Goal: Communication & Community: Ask a question

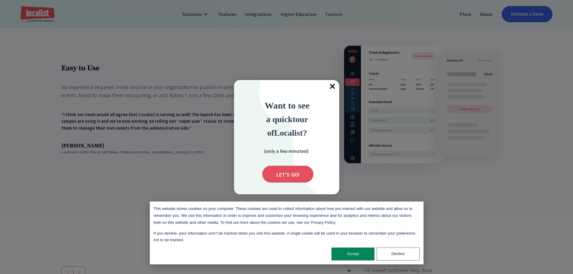
scroll to position [963, 0]
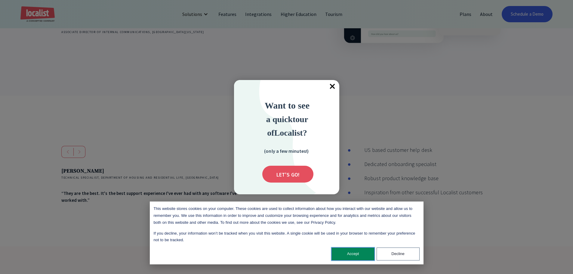
click at [357, 254] on button "Accept" at bounding box center [353, 254] width 43 height 13
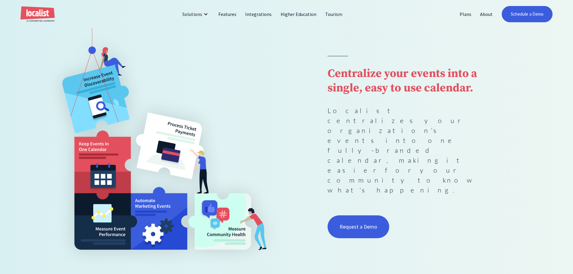
scroll to position [0, 0]
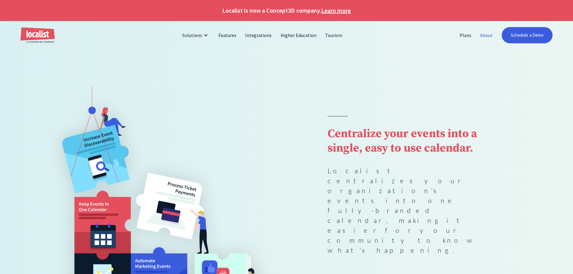
click at [492, 35] on link "About" at bounding box center [486, 35] width 21 height 14
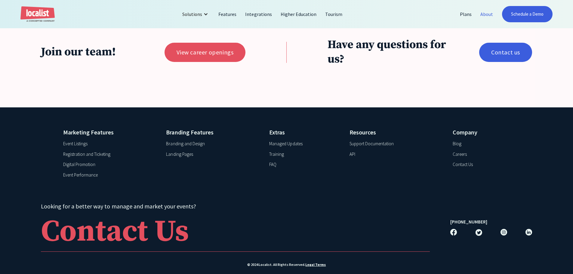
scroll to position [1443, 0]
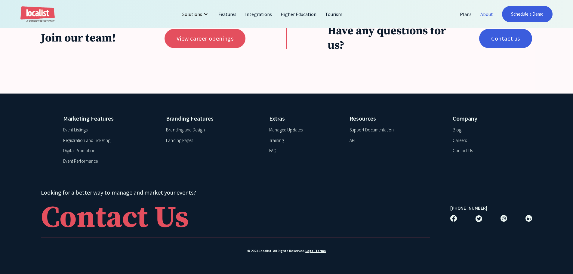
click at [466, 152] on div "Contact Us" at bounding box center [463, 150] width 20 height 7
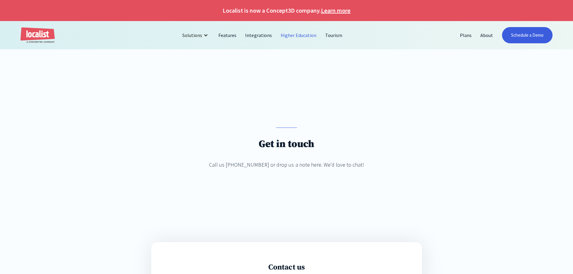
click at [302, 37] on link "Higher Education" at bounding box center [299, 35] width 45 height 14
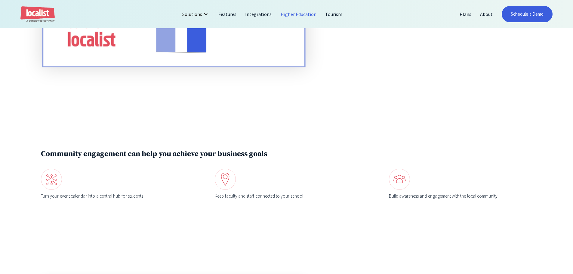
scroll to position [1023, 0]
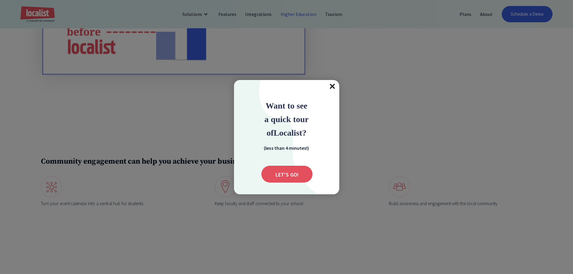
click at [335, 87] on span "×" at bounding box center [332, 86] width 13 height 13
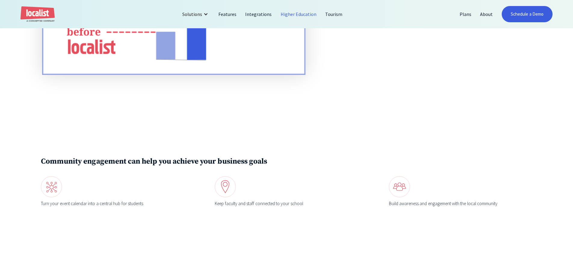
scroll to position [1053, 0]
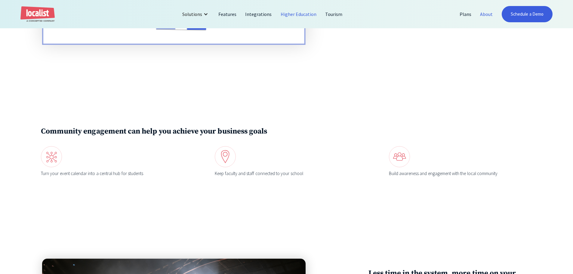
click at [483, 15] on link "About" at bounding box center [486, 14] width 21 height 14
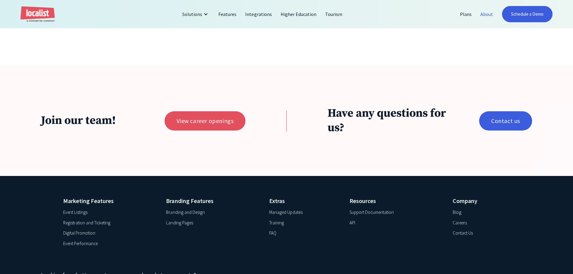
scroll to position [1443, 0]
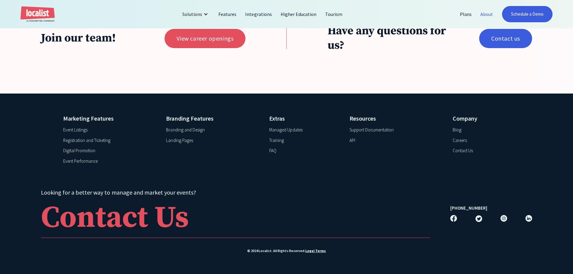
click at [466, 151] on div "Contact Us" at bounding box center [463, 150] width 20 height 7
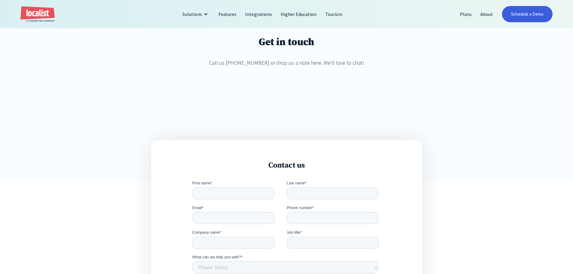
scroll to position [150, 0]
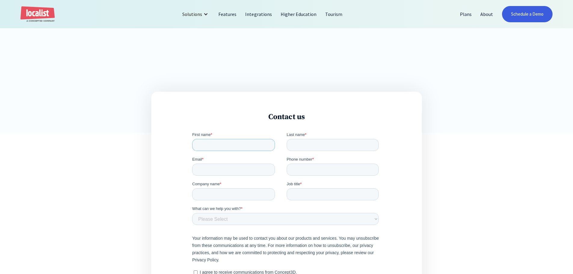
click at [211, 148] on input "First name *" at bounding box center [233, 145] width 83 height 12
type input "Sam"
type input "Goodrich"
type input "sam@total-channel.com"
type input "512-924-5297"
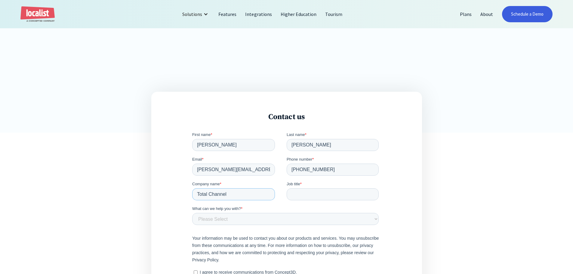
type input "Total Channel"
type input "COO"
click at [355, 216] on select "Please Select Product and Account Support Contact a Sales Team Member Partnersh…" at bounding box center [285, 219] width 187 height 12
select select "Sales"
click at [192, 213] on select "Please Select Product and Account Support Contact a Sales Team Member Partnersh…" at bounding box center [285, 219] width 187 height 12
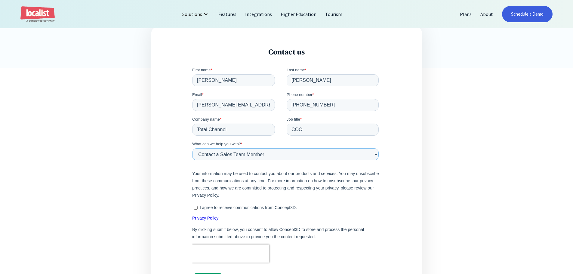
scroll to position [241, 0]
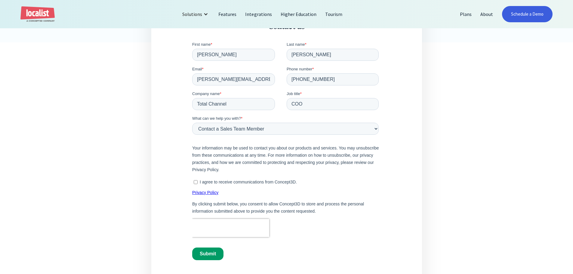
click at [195, 181] on input "I agree to receive communications from Concept3D." at bounding box center [196, 182] width 4 height 4
checkbox input "false"
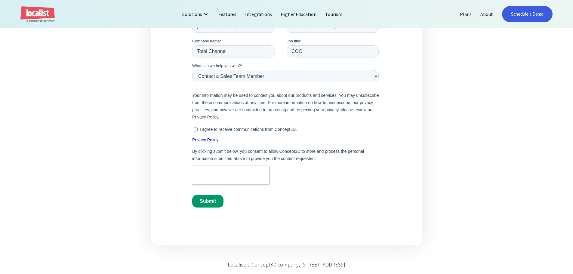
scroll to position [301, 0]
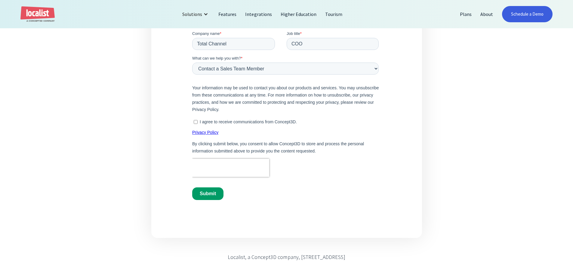
click at [201, 191] on input "Submit" at bounding box center [207, 193] width 31 height 13
